Goal: Check status: Check status

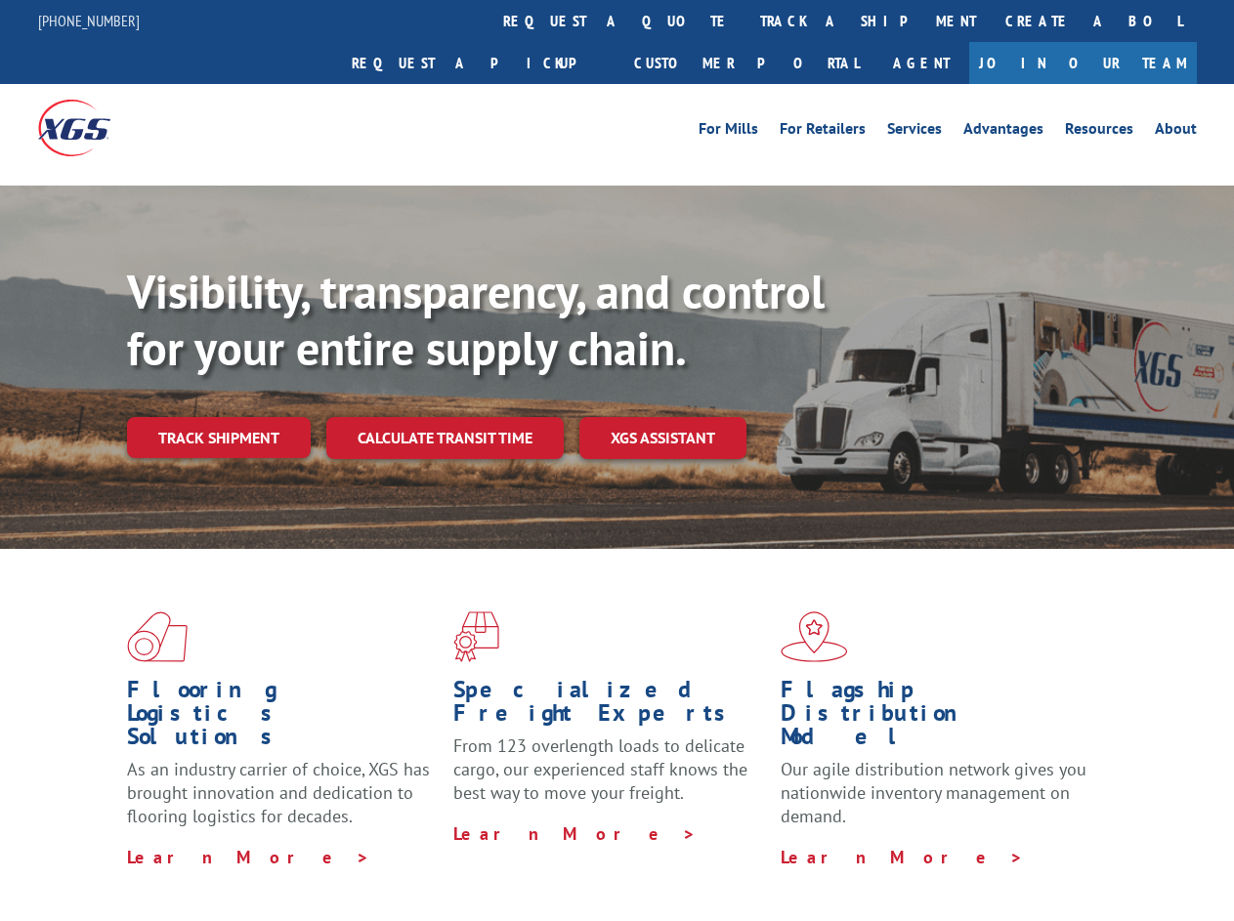
click at [616, 460] on div "Visibility, transparency, and control for your entire supply chain. Track shipm…" at bounding box center [680, 400] width 1107 height 273
click at [745, 21] on link "track a shipment" at bounding box center [867, 21] width 245 height 42
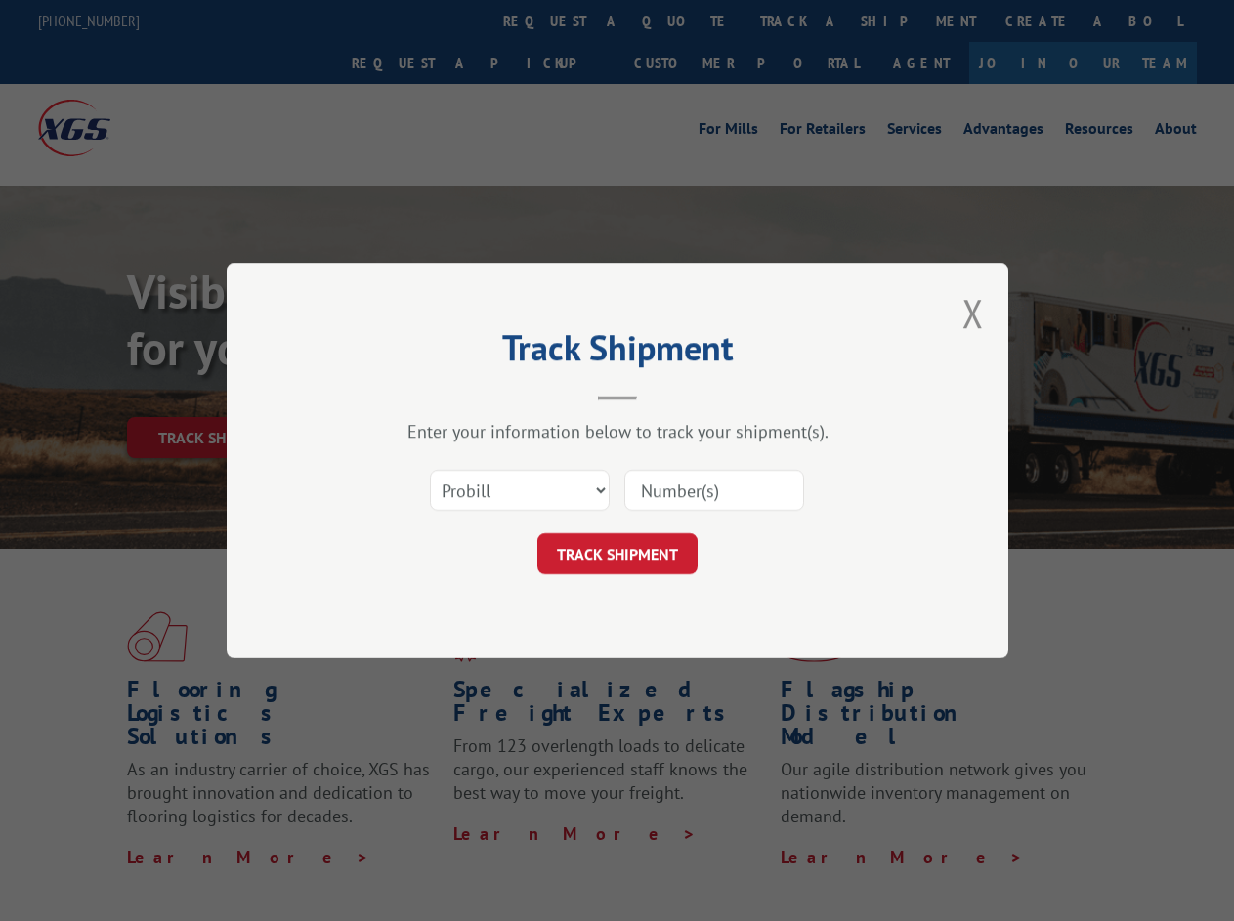
click at [682, 21] on div "Track Shipment Enter your information below to track your shipment(s). Select c…" at bounding box center [617, 460] width 1234 height 921
click at [804, 21] on div "Track Shipment Enter your information below to track your shipment(s). Select c…" at bounding box center [617, 460] width 1234 height 921
click at [218, 395] on div "Track Shipment Enter your information below to track your shipment(s). Select c…" at bounding box center [617, 460] width 1234 height 921
click at [444, 395] on header "Track Shipment" at bounding box center [617, 367] width 586 height 66
click at [663, 395] on header "Track Shipment" at bounding box center [617, 367] width 586 height 66
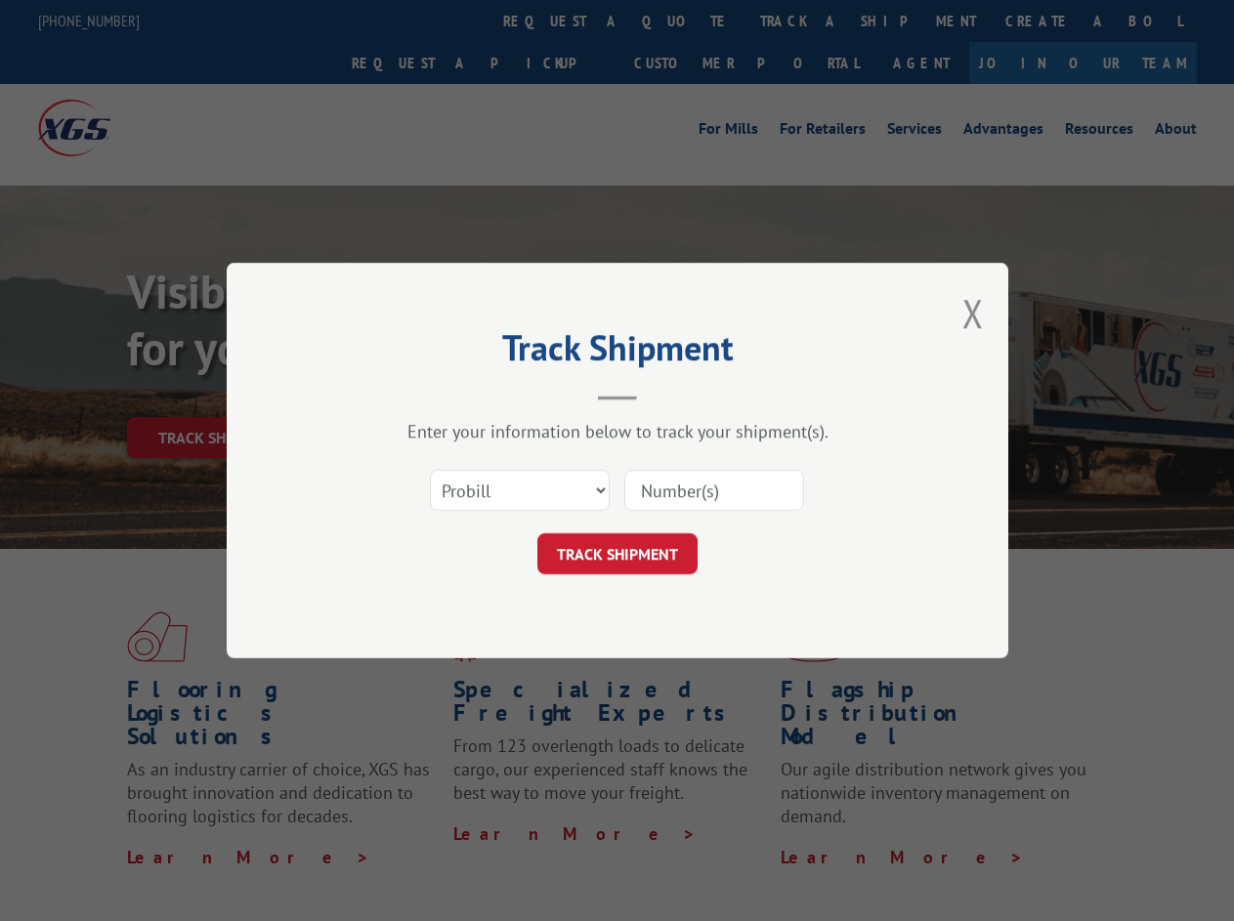
scroll to position [619, 0]
